Goal: Transaction & Acquisition: Purchase product/service

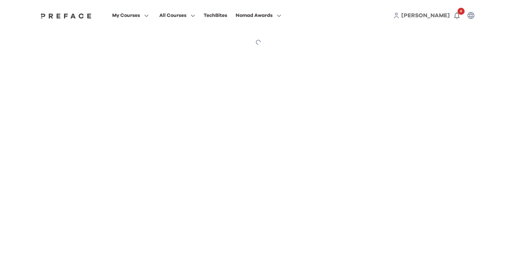
click at [469, 11] on button "button" at bounding box center [471, 15] width 14 height 14
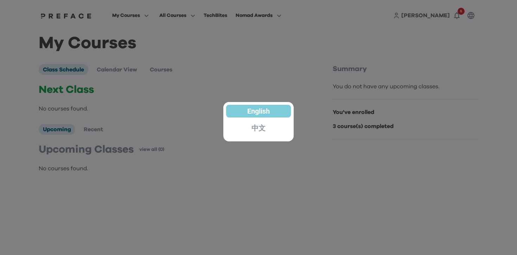
click at [317, 70] on div at bounding box center [258, 127] width 517 height 255
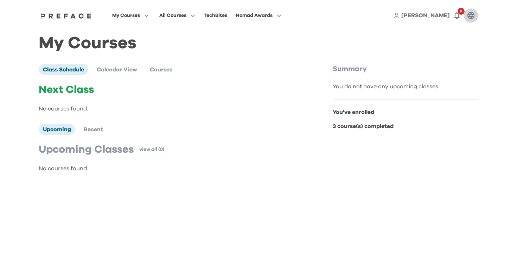
click at [477, 14] on button "button" at bounding box center [471, 15] width 14 height 14
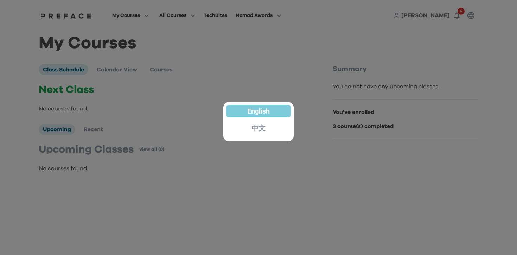
click at [272, 128] on div "中文" at bounding box center [258, 128] width 65 height 13
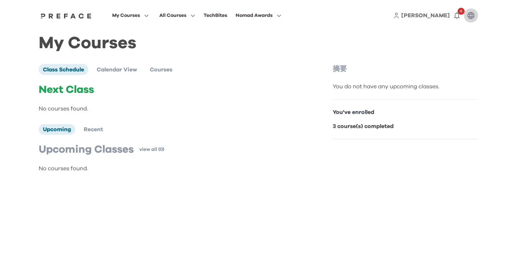
click at [468, 15] on icon "button" at bounding box center [471, 15] width 8 height 8
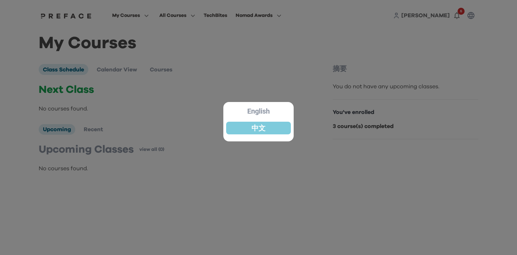
click at [259, 111] on p "English" at bounding box center [258, 111] width 23 height 7
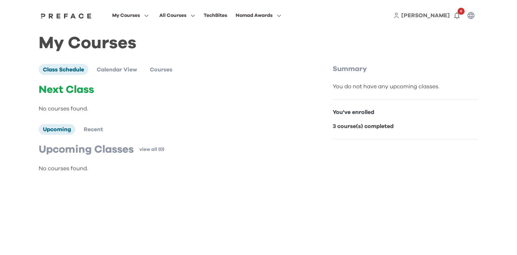
click at [296, 62] on div "My Courses Class Schedule Calendar View Courses Next Class No courses found. Up…" at bounding box center [258, 109] width 439 height 140
click at [455, 17] on icon "button" at bounding box center [457, 15] width 6 height 7
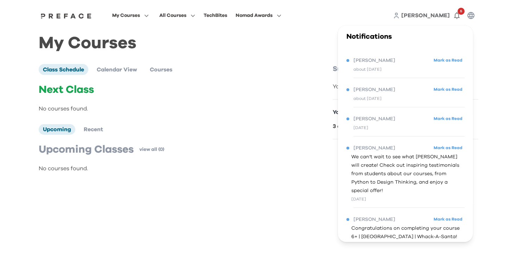
click at [340, 9] on div "My Courses All Courses TechBites Nomad Awards Kelvin 6 Notifications Kelvin Mar…" at bounding box center [258, 15] width 450 height 31
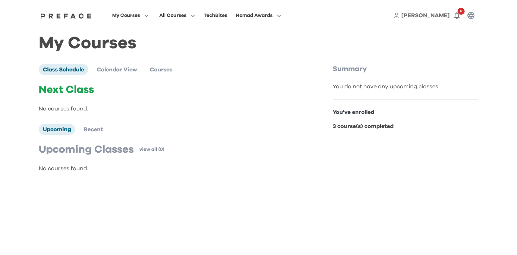
click at [297, 34] on div "My Courses Class Schedule Calendar View Courses Next Class No courses found. Up…" at bounding box center [258, 109] width 450 height 156
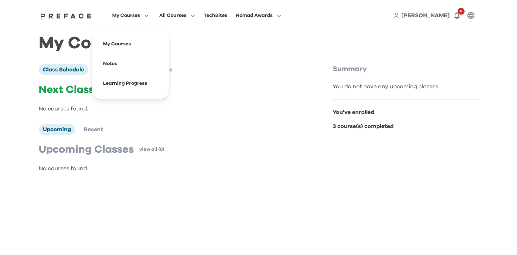
click at [360, 64] on div "My Courses Class Schedule Calendar View Courses Next Class No courses found. Up…" at bounding box center [258, 109] width 439 height 140
click at [289, 48] on div "My Courses Class Schedule Calendar View Courses Next Class No courses found. Up…" at bounding box center [258, 109] width 439 height 140
click at [370, 44] on h1 "My Courses" at bounding box center [258, 43] width 439 height 8
click at [328, 40] on h1 "My Courses" at bounding box center [258, 43] width 439 height 8
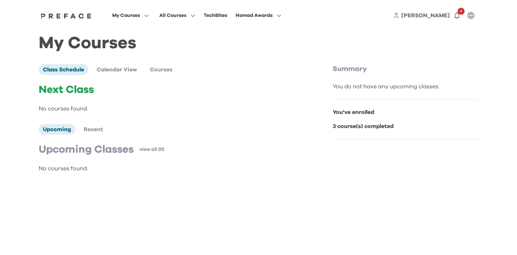
click at [367, 46] on h1 "My Courses" at bounding box center [258, 43] width 439 height 8
click at [310, 41] on h1 "My Courses" at bounding box center [258, 43] width 439 height 8
